Goal: Information Seeking & Learning: Learn about a topic

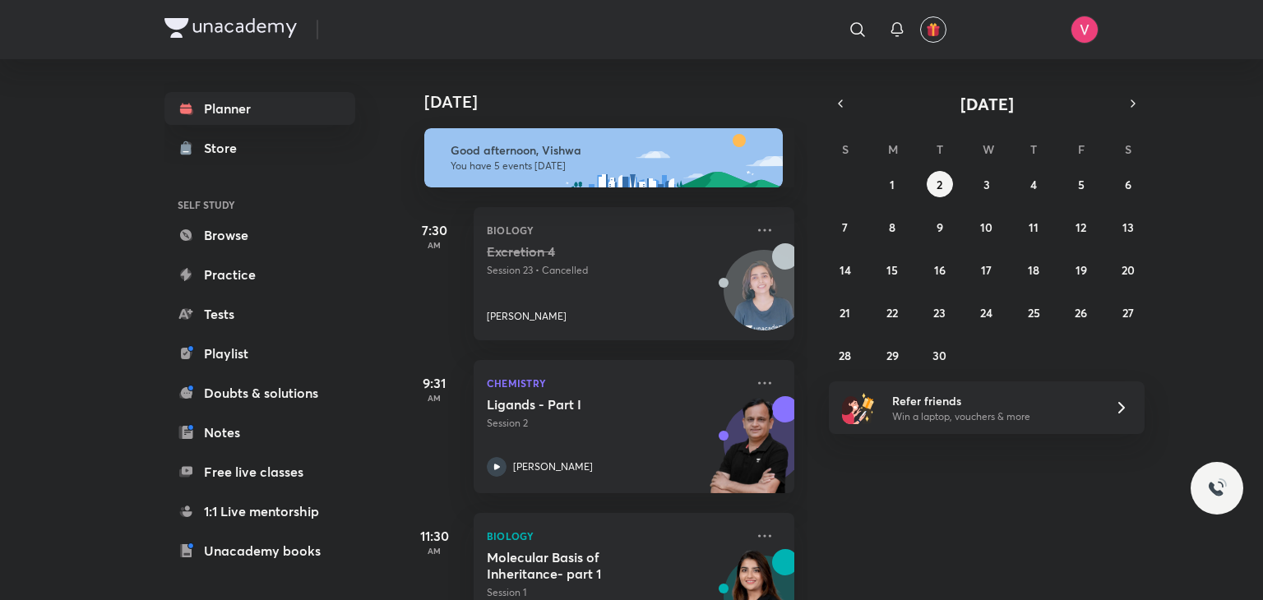
scroll to position [109, 0]
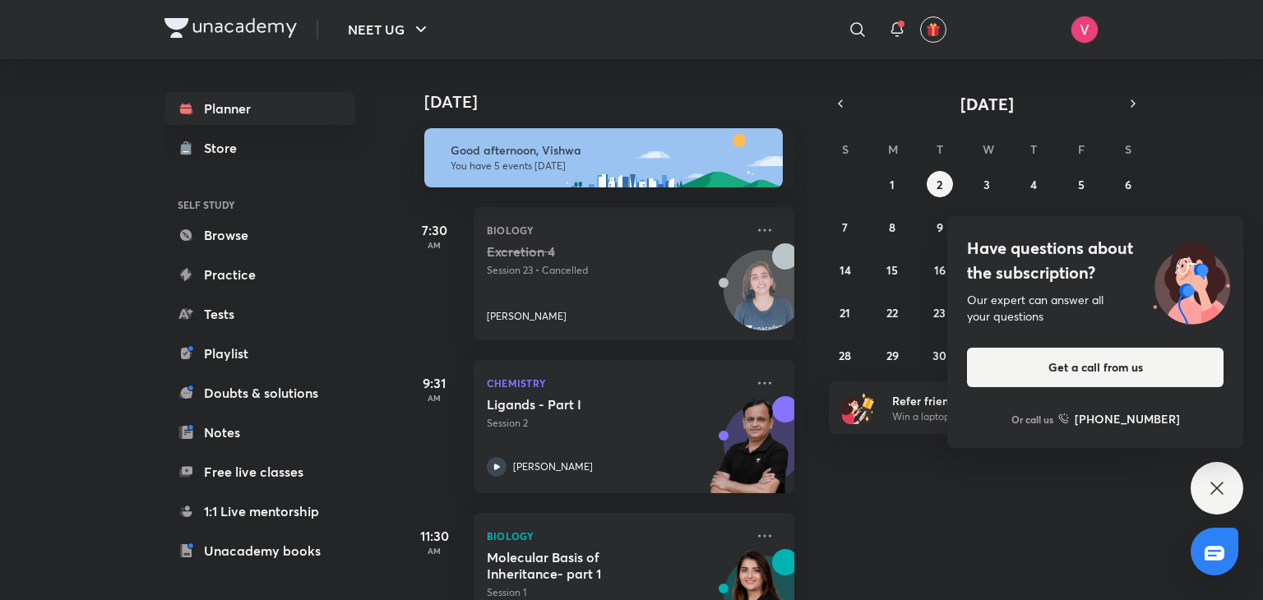
click at [1217, 491] on icon at bounding box center [1217, 488] width 20 height 20
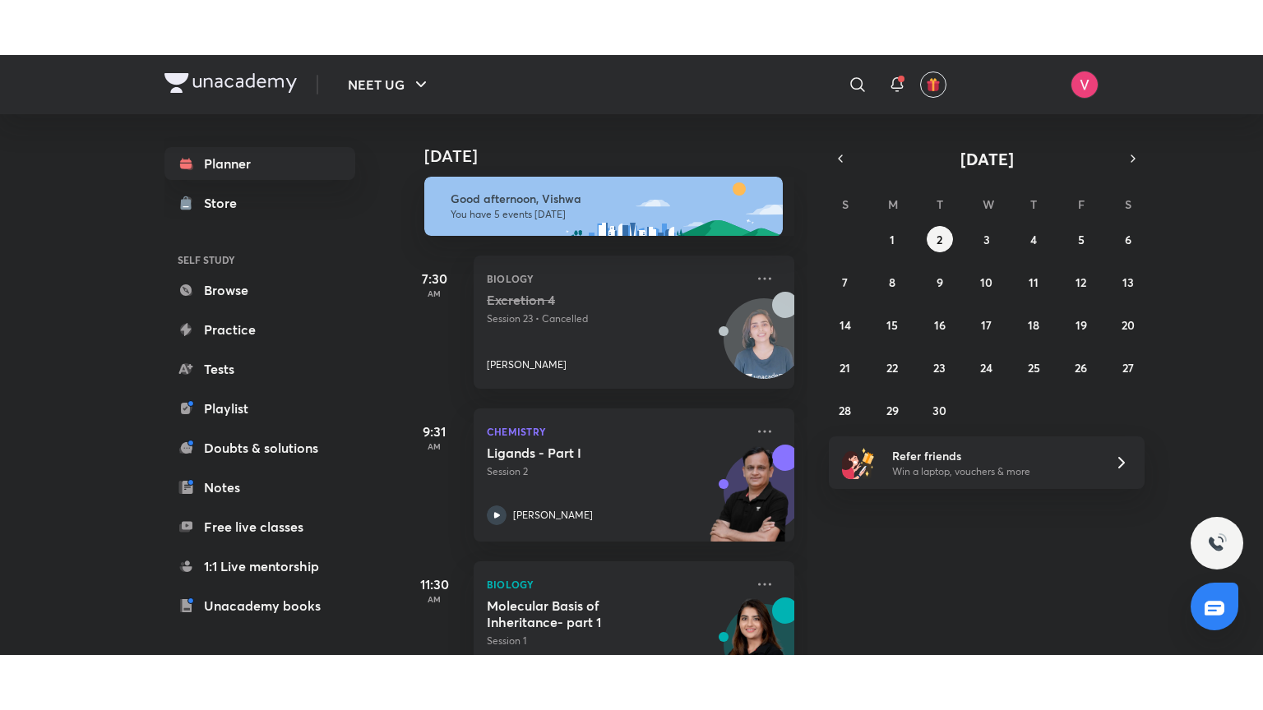
scroll to position [378, 0]
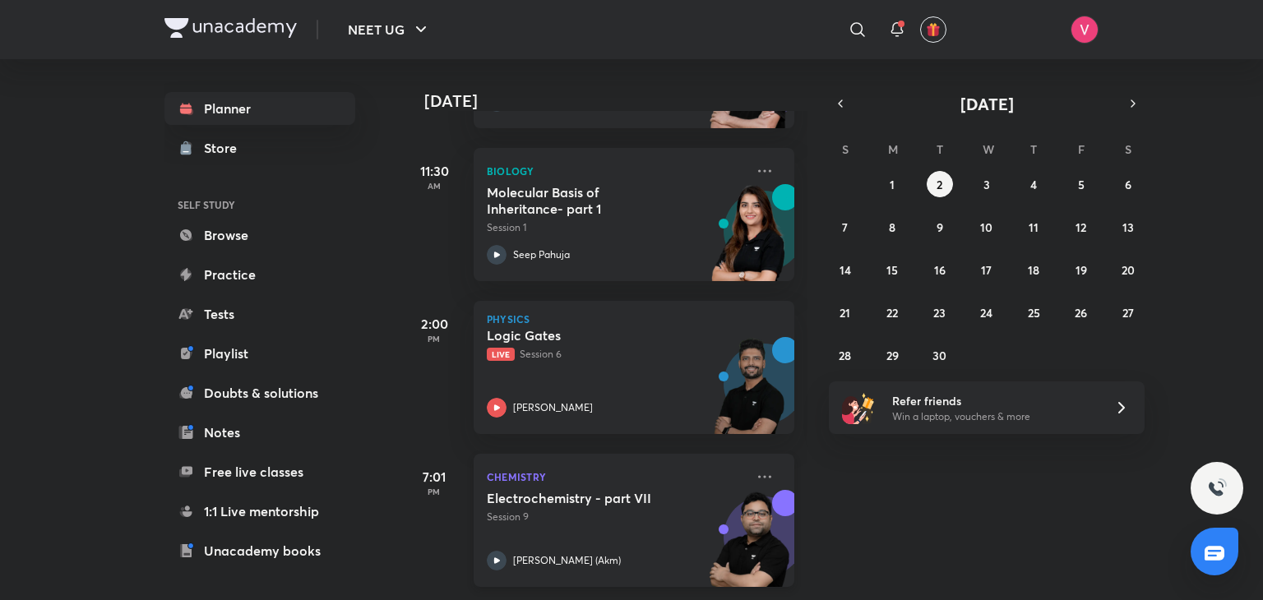
click at [552, 490] on h5 "Electrochemistry - part VII" at bounding box center [589, 498] width 205 height 16
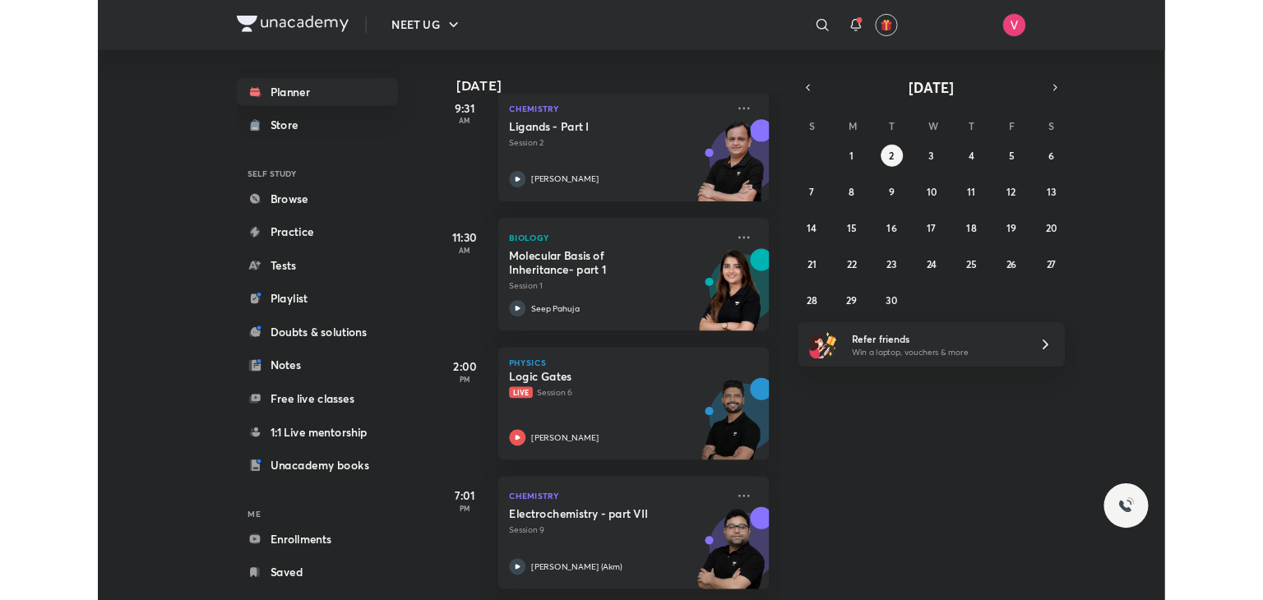
scroll to position [267, 0]
